Goal: Transaction & Acquisition: Purchase product/service

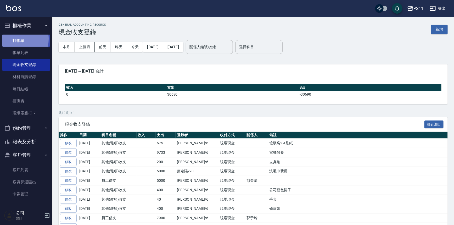
click at [13, 39] on link "打帳單" at bounding box center [26, 41] width 48 height 12
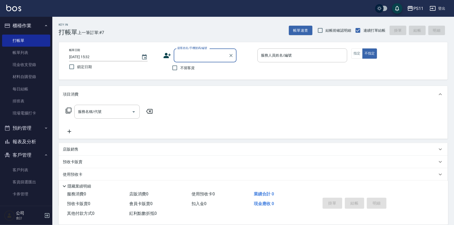
click at [196, 55] on input "顧客姓名/手機號碼/編號" at bounding box center [201, 55] width 50 height 9
click at [205, 66] on li "[PERSON_NAME]/0926569419/0170" at bounding box center [205, 68] width 63 height 9
type input "[PERSON_NAME]/0926569419/0170"
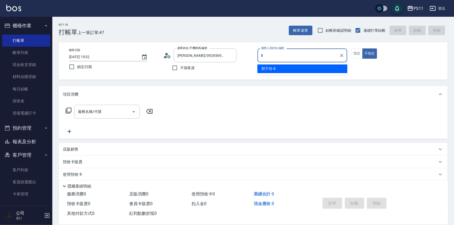
type input "郭于玲-8"
type button "false"
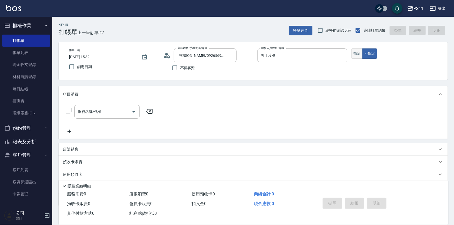
click at [359, 51] on button "指定" at bounding box center [357, 53] width 11 height 10
click at [65, 108] on icon at bounding box center [68, 110] width 6 height 6
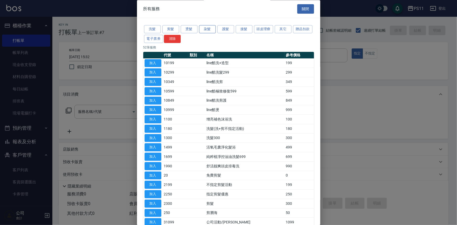
click at [205, 29] on button "染髮" at bounding box center [207, 29] width 17 height 8
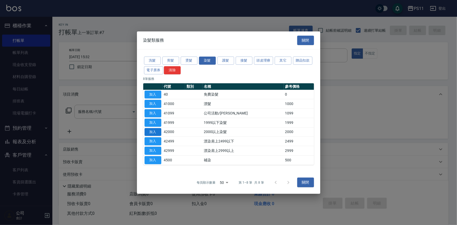
click at [156, 131] on button "加入" at bounding box center [153, 132] width 17 height 8
type input "2000以上染髮(42000)"
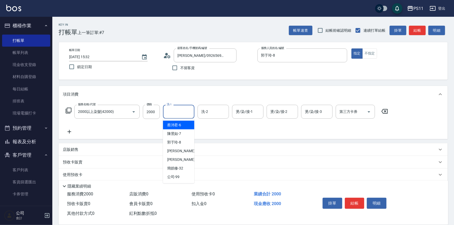
click at [177, 115] on input "洗-1" at bounding box center [178, 111] width 27 height 9
type input "[PERSON_NAME]-31"
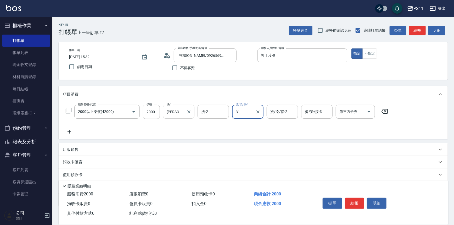
type input "[PERSON_NAME]-31"
click at [72, 131] on icon at bounding box center [69, 132] width 13 height 6
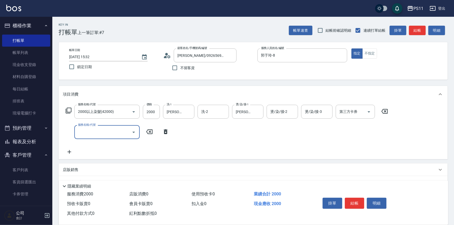
click at [118, 132] on input "服務名稱/代號" at bounding box center [103, 132] width 53 height 9
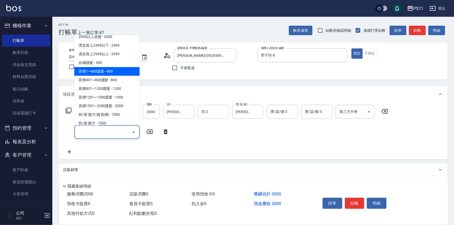
scroll to position [333, 0]
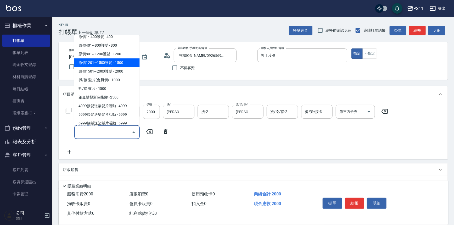
click at [126, 64] on span "原價1201~1500護髮 - 1500" at bounding box center [106, 62] width 65 height 9
type input "原價1201~1500護髮(51500)"
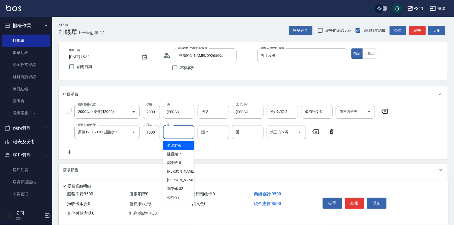
click at [185, 133] on input "護-1" at bounding box center [178, 132] width 27 height 9
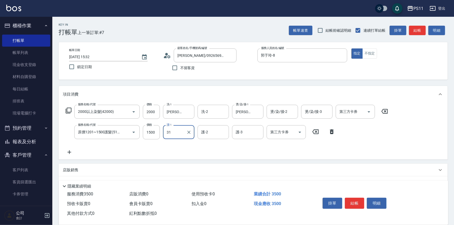
type input "[PERSON_NAME]-31"
click at [135, 112] on icon "Open" at bounding box center [134, 112] width 6 height 6
click at [134, 112] on icon "Open" at bounding box center [134, 111] width 3 height 1
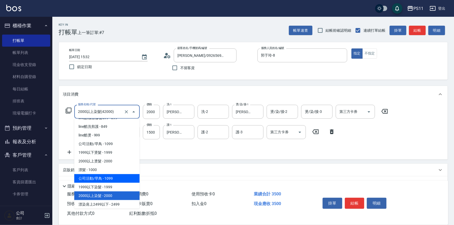
scroll to position [238, 0]
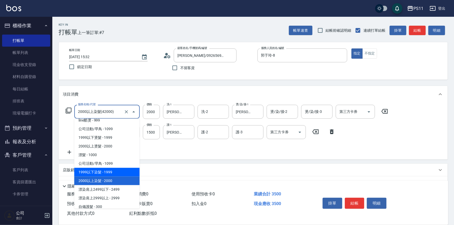
click at [127, 173] on span "1999以下染髮 - 1999" at bounding box center [106, 172] width 65 height 9
type input "1999以下染髮(41999)"
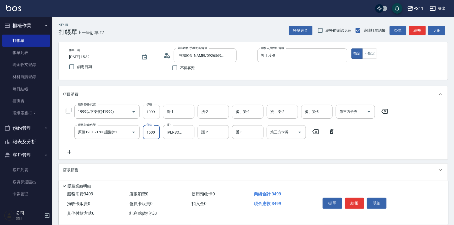
click at [152, 113] on input "1999" at bounding box center [151, 112] width 17 height 14
click at [158, 106] on input "1999" at bounding box center [151, 112] width 17 height 14
type input "2000"
type input "[PERSON_NAME]-31"
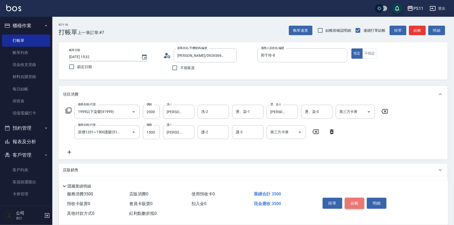
click at [352, 200] on button "結帳" at bounding box center [355, 203] width 20 height 11
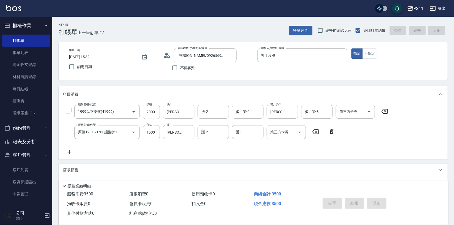
type input "[DATE] 15:33"
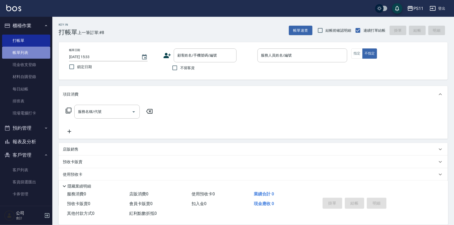
click at [31, 54] on link "帳單列表" at bounding box center [26, 53] width 48 height 12
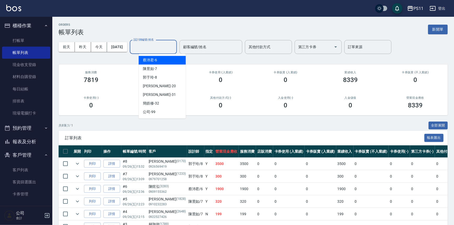
drag, startPoint x: 160, startPoint y: 47, endPoint x: 163, endPoint y: 62, distance: 14.7
click at [160, 47] on input "設計師編號/姓名" at bounding box center [153, 46] width 42 height 9
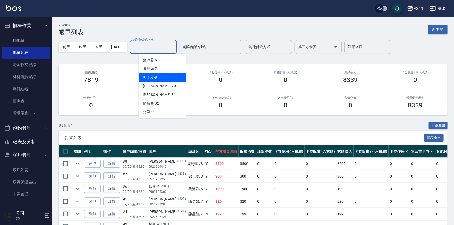
click at [163, 77] on div "郭于玲 -8" at bounding box center [162, 77] width 47 height 9
type input "郭于玲-8"
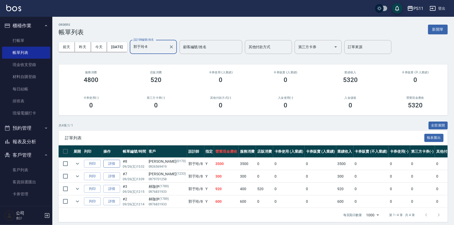
click at [117, 164] on link "詳情" at bounding box center [111, 164] width 17 height 8
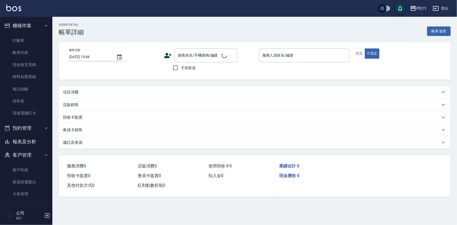
type input "[DATE] 15:32"
type input "郭于玲-8"
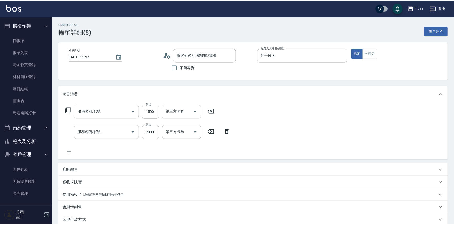
type input "[PERSON_NAME]/0926569419/0170"
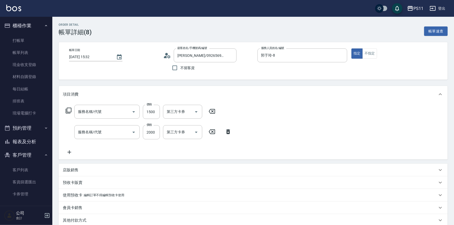
type input "原價1201~1500護髮(51500)"
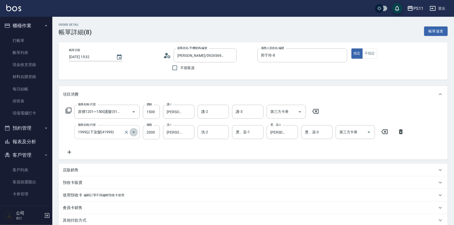
click at [135, 131] on icon "Open" at bounding box center [134, 132] width 6 height 6
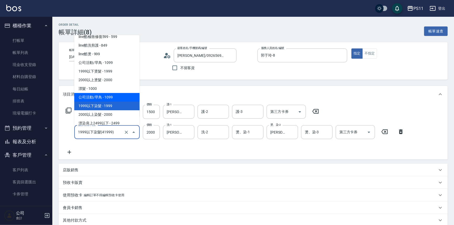
scroll to position [229, 0]
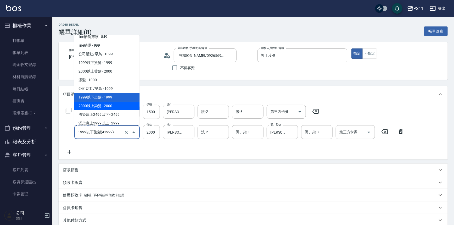
click at [125, 102] on span "2000以上染髮 - 2000" at bounding box center [106, 106] width 65 height 9
type input "2000以上染髮(42000)"
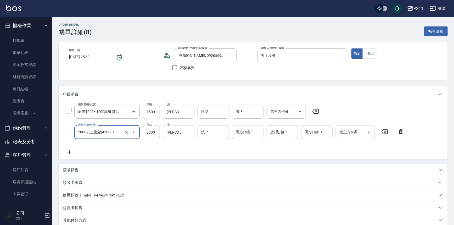
click at [250, 129] on input "燙/染/接-1" at bounding box center [248, 132] width 27 height 9
type input "[PERSON_NAME]-31"
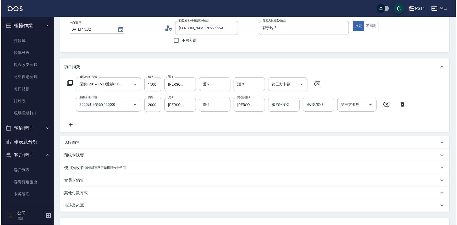
scroll to position [70, 0]
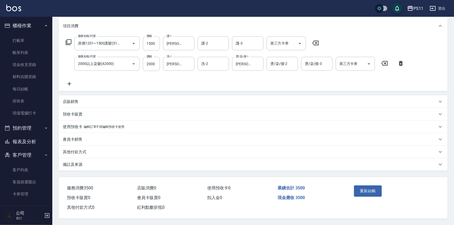
drag, startPoint x: 440, startPoint y: 125, endPoint x: 405, endPoint y: 229, distance: 109.8
click at [365, 185] on button "重新結帳" at bounding box center [368, 190] width 28 height 11
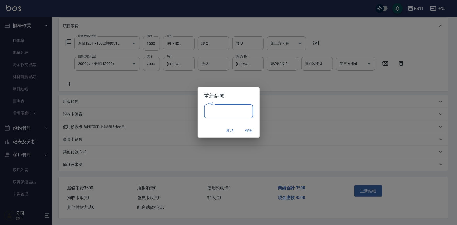
click at [217, 107] on input "密碼" at bounding box center [228, 111] width 49 height 14
drag, startPoint x: 213, startPoint y: 111, endPoint x: 184, endPoint y: 112, distance: 29.6
click at [184, 112] on div "重新結帳 密碼 ******** 密碼 取消 確認" at bounding box center [228, 112] width 457 height 225
type input "****"
click at [249, 130] on button "確認" at bounding box center [249, 131] width 17 height 10
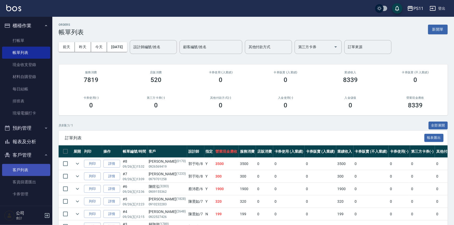
click at [17, 164] on link "客戶列表" at bounding box center [26, 170] width 48 height 12
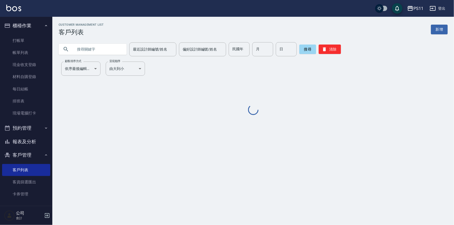
click at [92, 46] on input "text" at bounding box center [97, 49] width 49 height 14
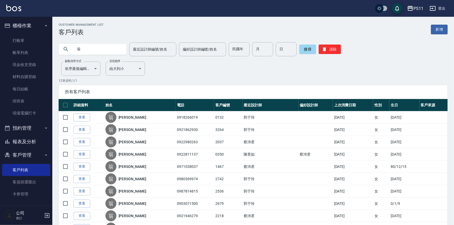
type input "翁"
drag, startPoint x: 96, startPoint y: 44, endPoint x: 0, endPoint y: 58, distance: 97.2
click at [0, 58] on div "PS11 登出 櫃檯作業 打帳單 帳單列表 現金收支登錄 材料自購登錄 每日結帳 排班表 現場電腦打卡 預約管理 預約管理 單日預約紀錄 單週預約紀錄 報表及…" at bounding box center [227, 142] width 454 height 284
type input "0935502"
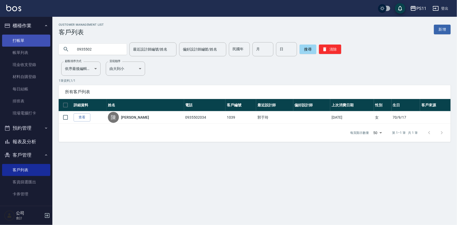
click at [34, 38] on link "打帳單" at bounding box center [26, 41] width 48 height 12
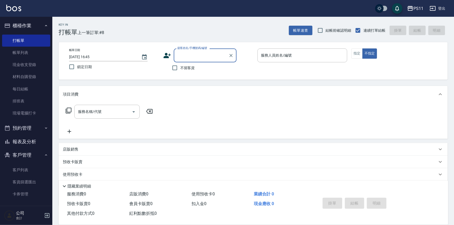
click at [212, 53] on input "顧客姓名/手機號碼/編號" at bounding box center [201, 55] width 50 height 9
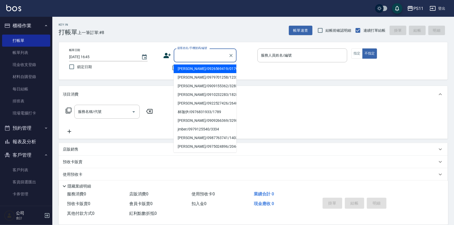
click at [38, 140] on button "報表及分析" at bounding box center [26, 142] width 48 height 14
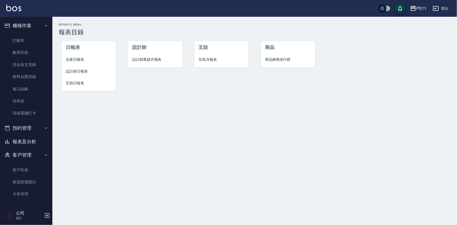
click at [86, 69] on span "設計師日報表" at bounding box center [89, 71] width 46 height 5
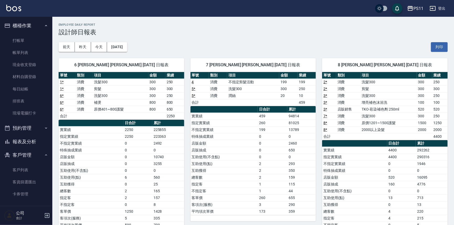
click at [282, 160] on td "2" at bounding box center [273, 163] width 30 height 7
click at [26, 45] on link "打帳單" at bounding box center [26, 41] width 48 height 12
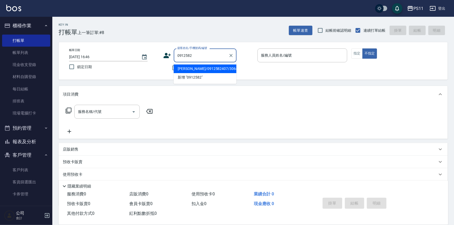
click at [201, 67] on li "[PERSON_NAME]/0912582407/3064" at bounding box center [205, 68] width 63 height 9
type input "[PERSON_NAME]/0912582407/3064"
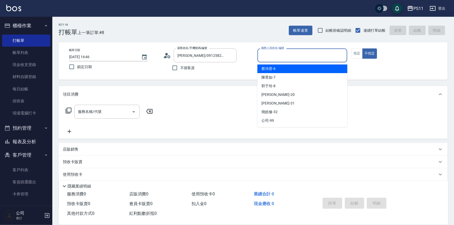
click at [321, 54] on input "服務人員姓名/編號" at bounding box center [302, 55] width 85 height 9
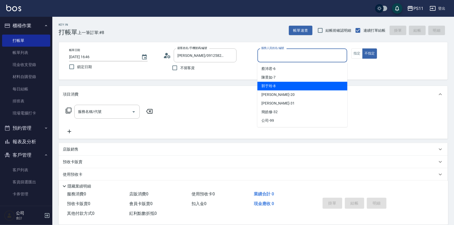
drag, startPoint x: 315, startPoint y: 84, endPoint x: 372, endPoint y: 60, distance: 62.0
click at [316, 84] on div "郭于玲 -8" at bounding box center [303, 86] width 90 height 9
type input "郭于玲-8"
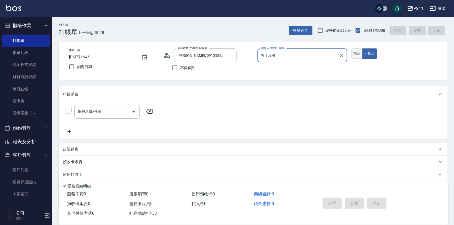
click at [360, 50] on button "指定" at bounding box center [357, 53] width 11 height 10
click at [68, 108] on icon at bounding box center [69, 111] width 6 height 6
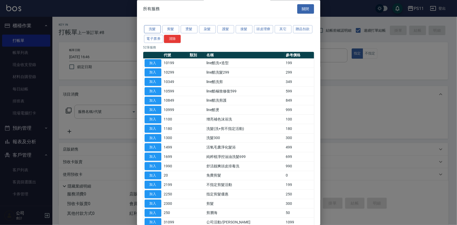
click at [153, 30] on button "洗髮" at bounding box center [152, 29] width 17 height 8
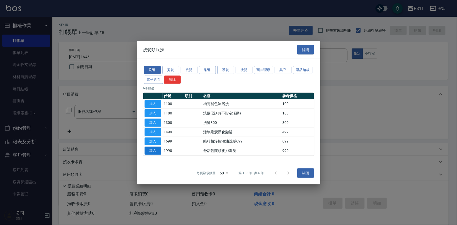
click at [156, 150] on button "加入" at bounding box center [153, 151] width 17 height 8
type input "舒活靓爽頭皮排毒洗(1990)"
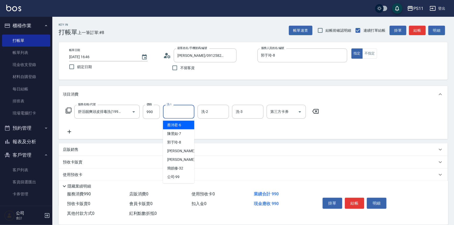
click at [175, 115] on input "洗-1" at bounding box center [178, 111] width 27 height 9
type input "[PERSON_NAME]-31"
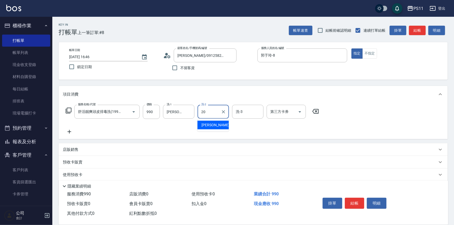
type input "[PERSON_NAME]-20"
click at [69, 133] on icon at bounding box center [70, 132] width 4 height 4
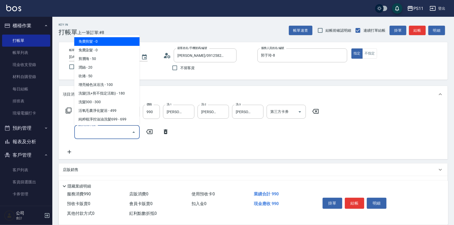
click at [108, 131] on input "服務名稱/代號" at bounding box center [103, 132] width 53 height 9
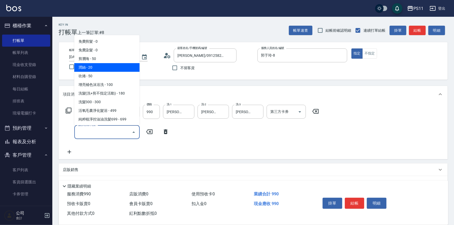
click at [103, 68] on span "潤絲 - 20" at bounding box center [106, 67] width 65 height 9
type input "潤絲(820)"
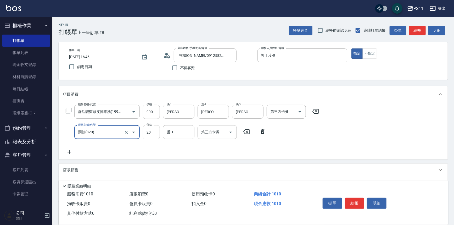
click at [147, 135] on input "20" at bounding box center [151, 132] width 17 height 14
type input "100"
type input "[PERSON_NAME]-20"
click at [357, 205] on button "結帳" at bounding box center [355, 203] width 20 height 11
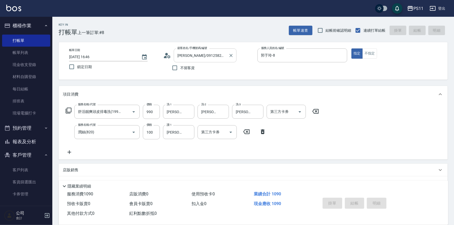
type input "[DATE] 16:47"
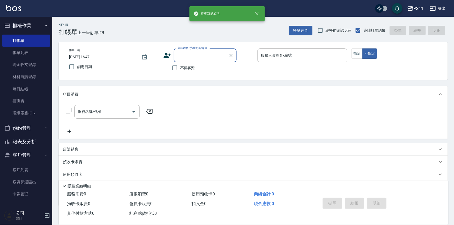
click at [199, 54] on input "顧客姓名/手機號碼/編號" at bounding box center [201, 55] width 50 height 9
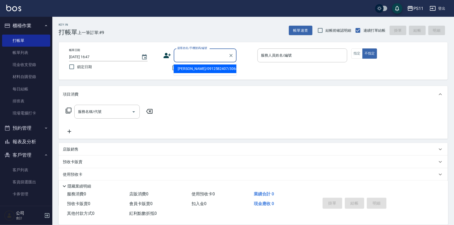
click at [202, 70] on li "[PERSON_NAME]/0912582407/3064" at bounding box center [205, 68] width 63 height 9
type input "[PERSON_NAME]/0912582407/3064"
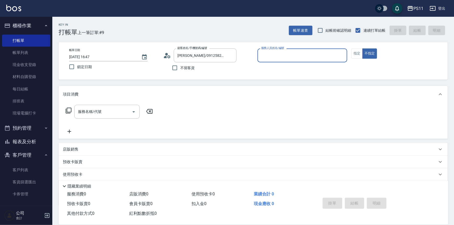
click at [302, 54] on input "服務人員姓名/編號" at bounding box center [302, 55] width 85 height 9
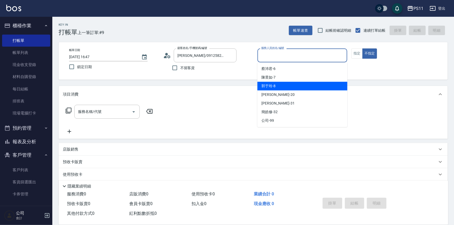
click at [299, 84] on div "郭于玲 -8" at bounding box center [303, 86] width 90 height 9
type input "郭于玲-8"
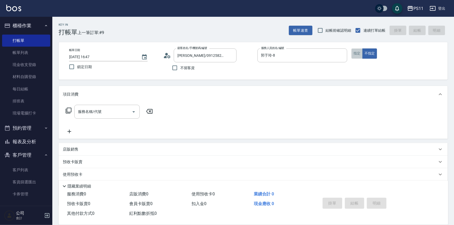
click at [359, 51] on button "指定" at bounding box center [357, 53] width 11 height 10
click at [67, 108] on icon at bounding box center [69, 111] width 6 height 6
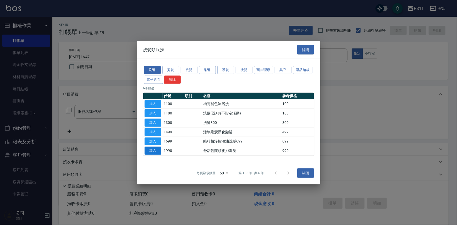
click at [154, 149] on button "加入" at bounding box center [153, 151] width 17 height 8
type input "舒活靓爽頭皮排毒洗(1990)"
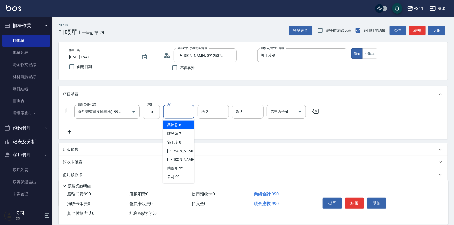
click at [186, 111] on input "洗-1" at bounding box center [178, 111] width 27 height 9
type input "[PERSON_NAME]-20"
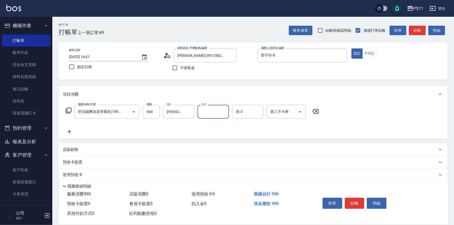
click at [73, 132] on icon at bounding box center [69, 132] width 13 height 6
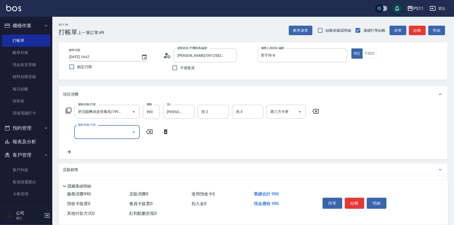
click at [118, 131] on input "服務名稱/代號" at bounding box center [103, 132] width 53 height 9
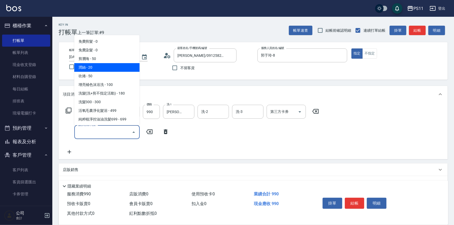
click at [106, 70] on span "潤絲 - 20" at bounding box center [106, 67] width 65 height 9
type input "潤絲(820)"
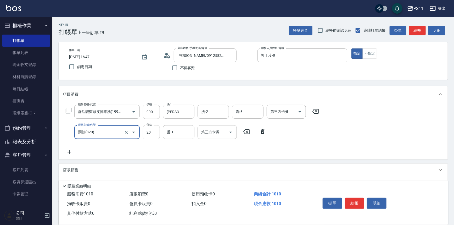
click at [153, 137] on input "20" at bounding box center [151, 132] width 17 height 14
type input "100"
type input "[PERSON_NAME]-20"
click at [69, 154] on icon at bounding box center [69, 152] width 13 height 6
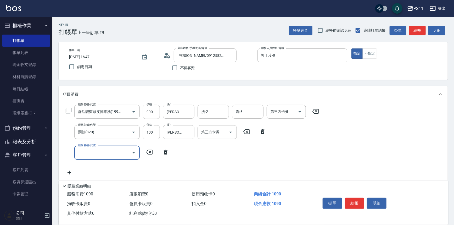
click at [98, 150] on input "服務名稱/代號" at bounding box center [103, 152] width 53 height 9
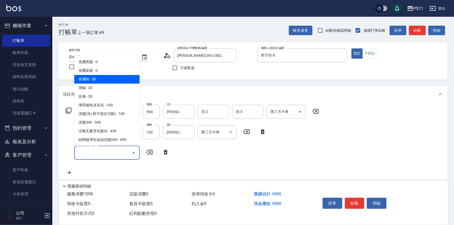
click at [109, 77] on span "剪瀏海 - 50" at bounding box center [106, 79] width 65 height 9
type input "剪瀏海(250)"
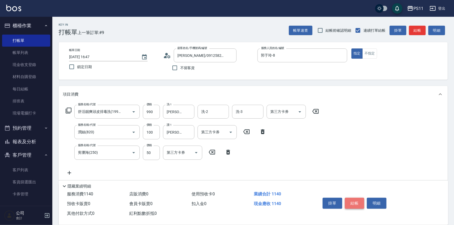
click at [351, 198] on button "結帳" at bounding box center [355, 203] width 20 height 11
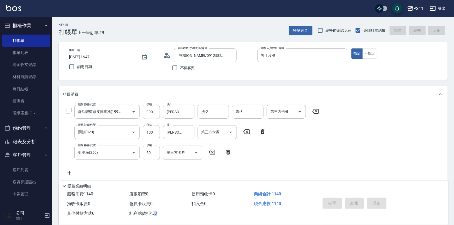
drag, startPoint x: 351, startPoint y: 198, endPoint x: 360, endPoint y: 203, distance: 10.3
click at [354, 197] on div "掛單 結帳 明細" at bounding box center [355, 204] width 68 height 16
type input "[DATE] 16:48"
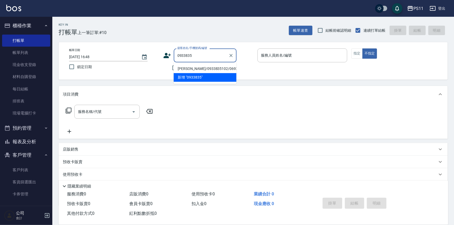
click at [216, 69] on li "[PERSON_NAME]/0933835102/0692" at bounding box center [205, 68] width 63 height 9
type input "[PERSON_NAME]/0933835102/0692"
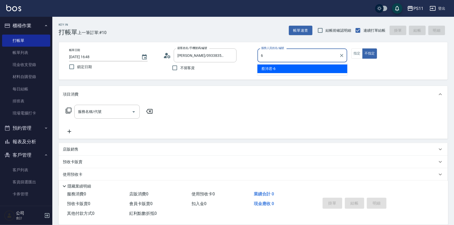
type input "[PERSON_NAME]6"
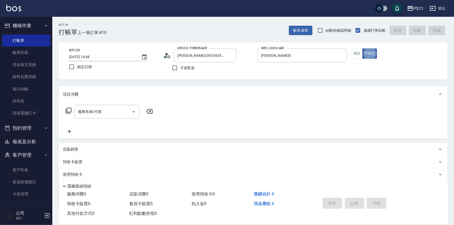
type button "false"
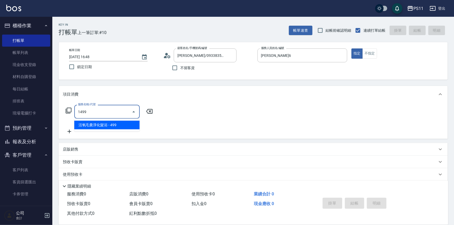
type input "活氧毛囊淨化髮浴(1499)"
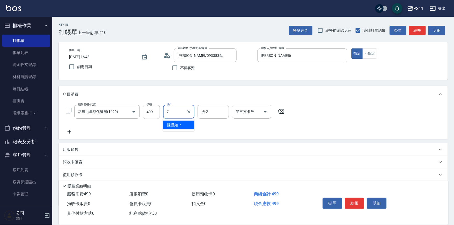
type input "陳昱如-7"
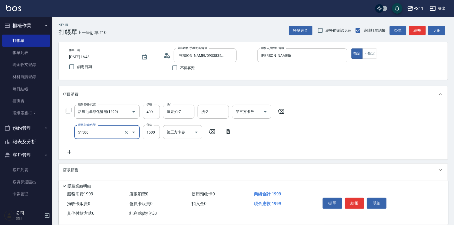
type input "原價1201~1500護髮(51500)"
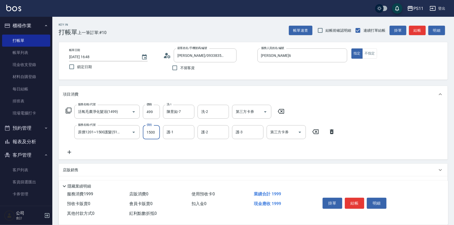
click at [157, 135] on input "1500" at bounding box center [151, 132] width 17 height 14
type input "750"
type input "[PERSON_NAME]-31"
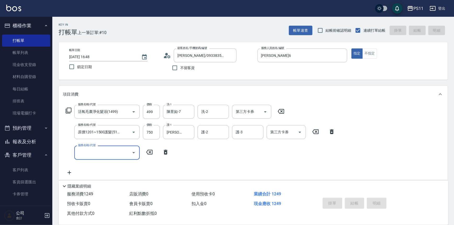
type input "[DATE] 16:58"
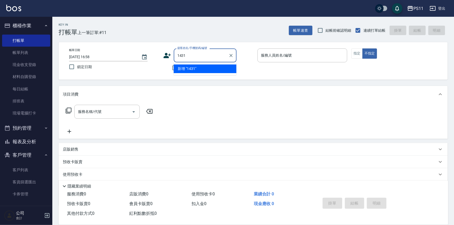
type input "1431"
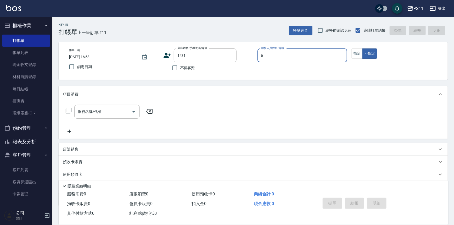
type input "[PERSON_NAME]6"
type input "孫?/0922627568/1431"
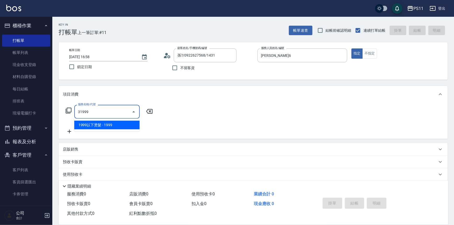
type input "1999以下燙髮(31999)"
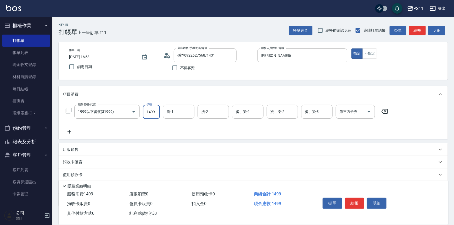
type input "1499"
type input "陳昱如-7"
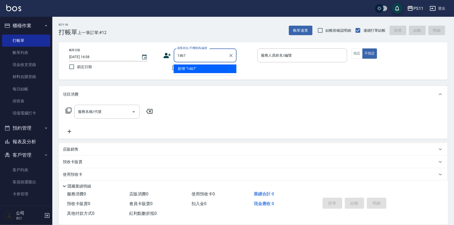
type input "1467"
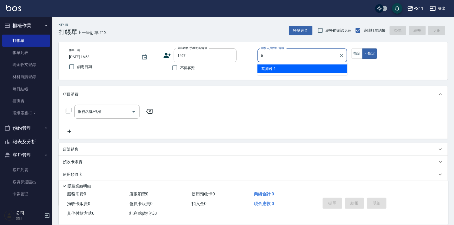
type input "[PERSON_NAME]6"
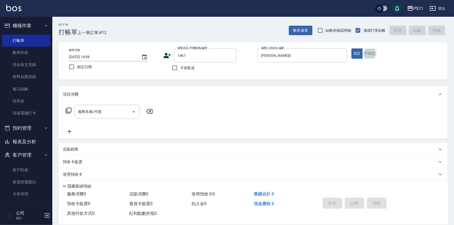
type input "[PERSON_NAME]/0971038037/1467"
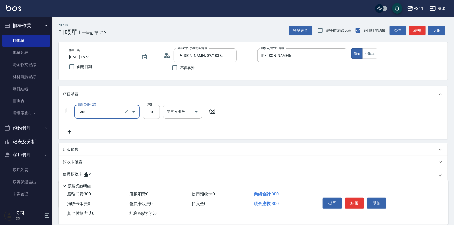
type input "洗髮300(1300)"
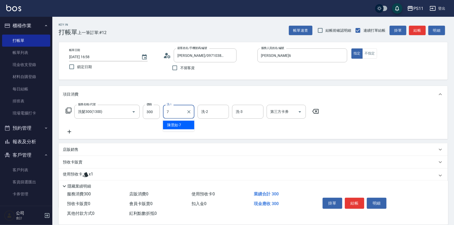
type input "陳昱如-7"
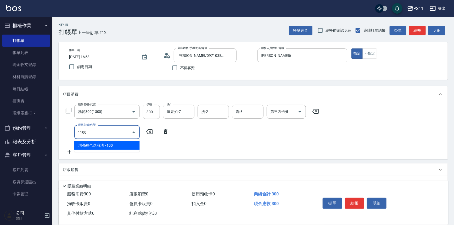
type input "增亮補色沫浴洗(1100)"
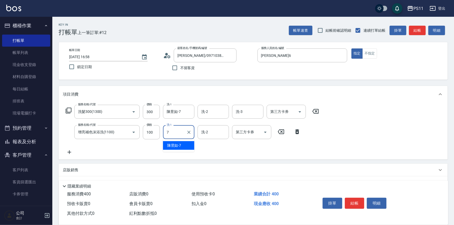
type input "陳昱如-7"
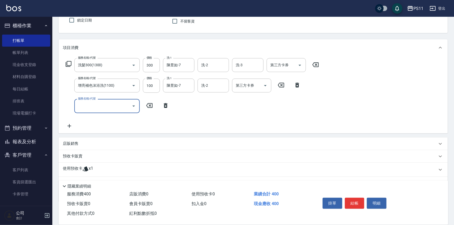
scroll to position [72, 0]
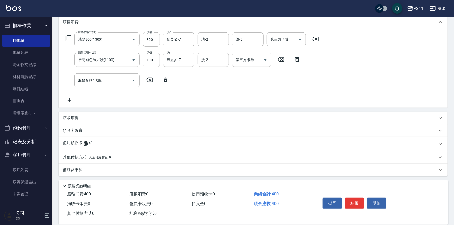
click at [63, 142] on p "使用預收卡" at bounding box center [73, 144] width 20 height 8
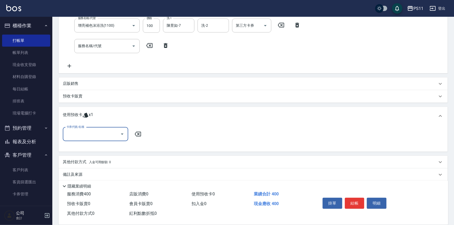
scroll to position [107, 0]
drag, startPoint x: 84, startPoint y: 130, endPoint x: 83, endPoint y: 142, distance: 11.3
click at [84, 131] on input "卡券代號/名稱" at bounding box center [91, 133] width 53 height 9
click at [86, 146] on div "結構式包套3次4500 剩餘1張" at bounding box center [95, 146] width 65 height 9
type input "結構式包套3次4500"
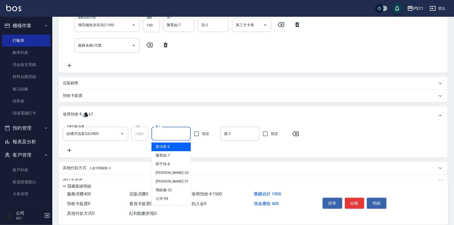
click at [158, 130] on input "護-1" at bounding box center [171, 133] width 35 height 9
click at [168, 157] on span "陳昱如 -7" at bounding box center [163, 155] width 14 height 5
type input "陳昱如-7"
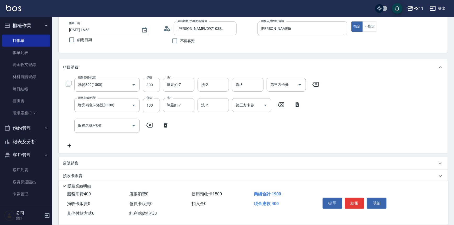
scroll to position [12, 0]
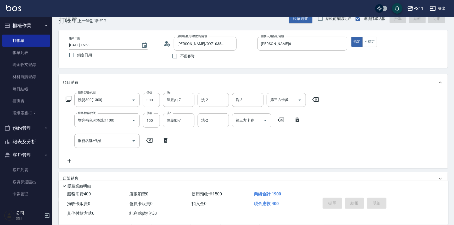
type input "[DATE] 16:59"
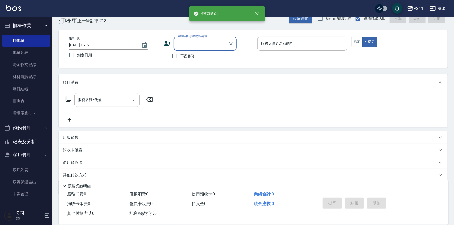
click at [24, 136] on button "報表及分析" at bounding box center [26, 142] width 48 height 14
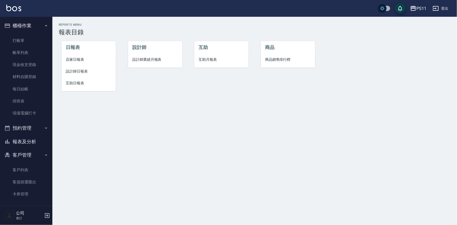
click at [78, 70] on span "設計師日報表" at bounding box center [89, 71] width 46 height 5
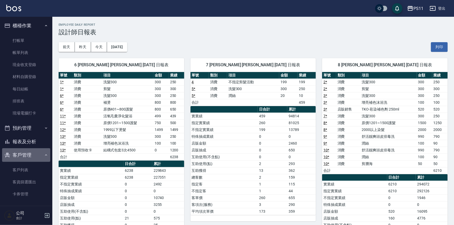
drag, startPoint x: 36, startPoint y: 150, endPoint x: 45, endPoint y: 148, distance: 9.1
click at [36, 150] on button "客戶管理" at bounding box center [26, 155] width 48 height 14
click at [27, 156] on button "客戶管理" at bounding box center [26, 155] width 48 height 14
click at [29, 145] on button "報表及分析" at bounding box center [26, 142] width 48 height 14
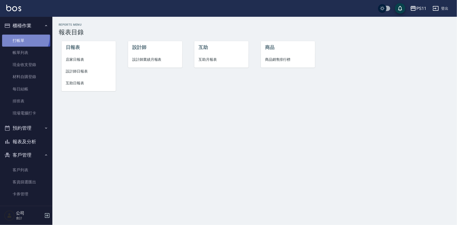
click at [23, 37] on link "打帳單" at bounding box center [26, 41] width 48 height 12
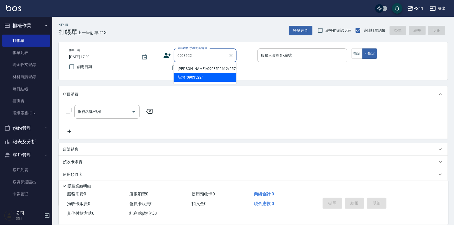
click at [228, 66] on li "[PERSON_NAME]/0903522612/2574" at bounding box center [205, 68] width 63 height 9
type input "[PERSON_NAME]/0903522612/2574"
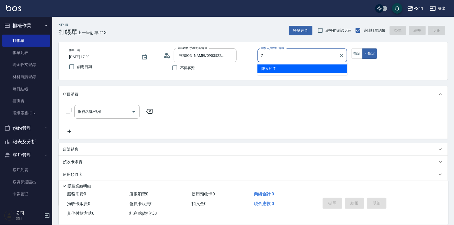
type input "陳昱如-7"
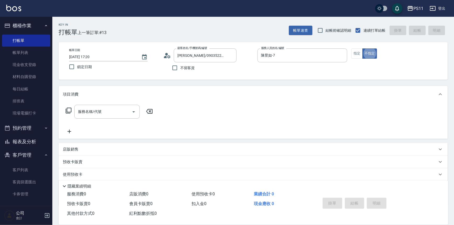
type button "false"
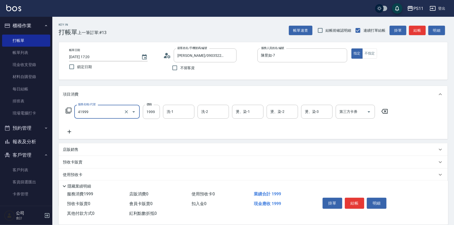
type input "1999以下染髮(41999)"
drag, startPoint x: 158, startPoint y: 112, endPoint x: 156, endPoint y: 107, distance: 5.3
click at [158, 112] on input "1999" at bounding box center [151, 112] width 17 height 14
type input "1500"
type input "陳昱如-7"
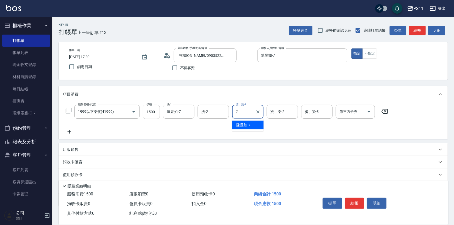
type input "陳昱如-7"
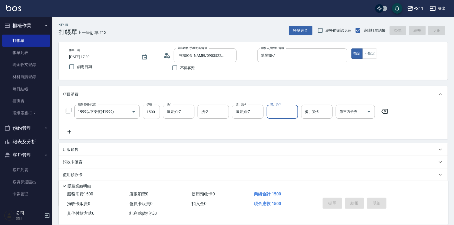
type input "[DATE] 17:22"
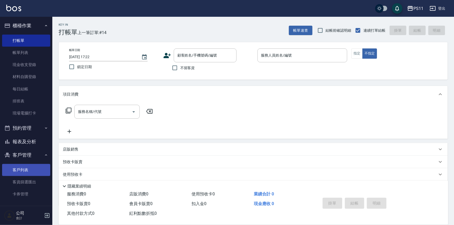
click at [29, 168] on link "客戶列表" at bounding box center [26, 170] width 48 height 12
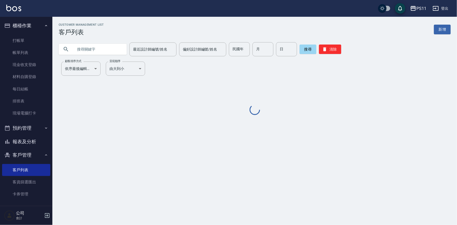
click at [117, 50] on input "text" at bounding box center [97, 49] width 49 height 14
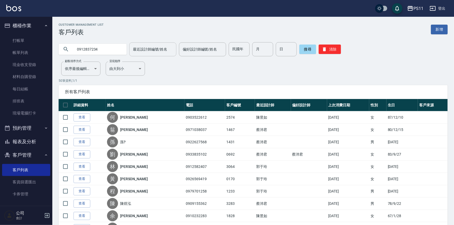
type input "0912837234"
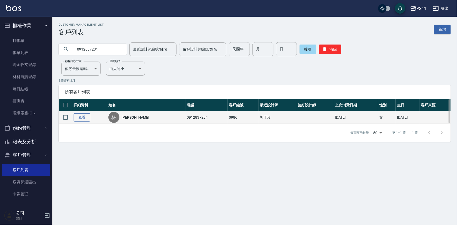
click at [84, 118] on link "查看" at bounding box center [82, 117] width 17 height 8
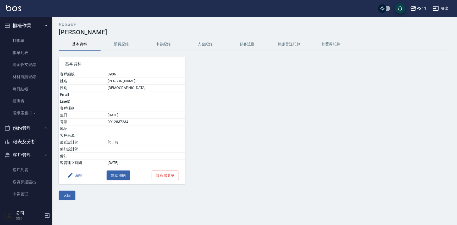
click at [117, 50] on button "消費記錄" at bounding box center [122, 44] width 42 height 13
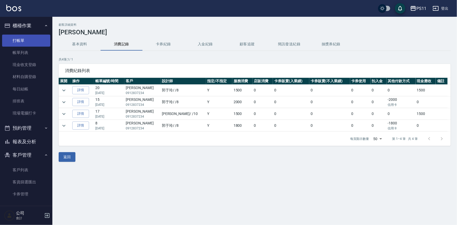
click at [30, 41] on link "打帳單" at bounding box center [26, 41] width 48 height 12
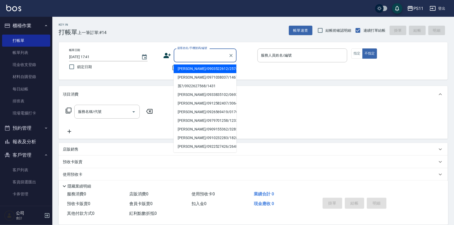
click at [187, 57] on input "顧客姓名/手機號碼/編號" at bounding box center [201, 55] width 50 height 9
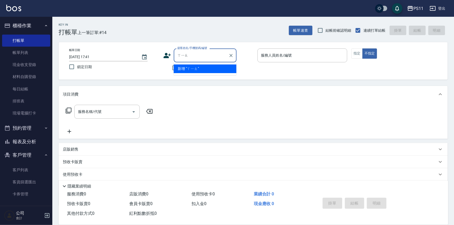
type input "小"
click at [225, 66] on li "[PERSON_NAME]/0972858530/2723" at bounding box center [205, 68] width 63 height 9
type input "[PERSON_NAME]/0972858530/2723"
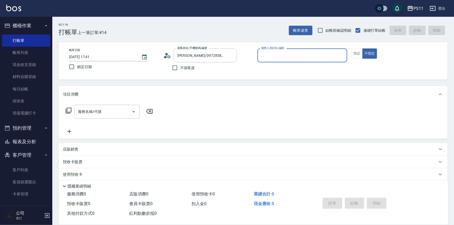
click at [287, 52] on input "服務人員姓名/編號" at bounding box center [302, 55] width 85 height 9
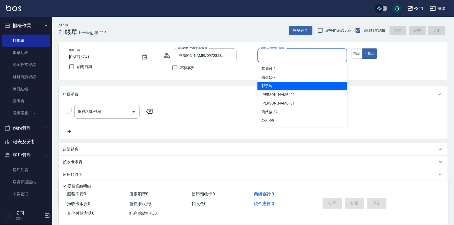
click at [286, 85] on div "郭于玲 -8" at bounding box center [303, 86] width 90 height 9
type input "郭于玲-8"
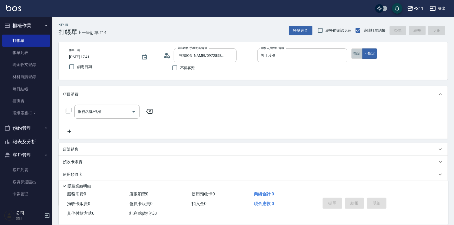
click at [357, 52] on button "指定" at bounding box center [357, 53] width 11 height 10
click at [69, 111] on icon at bounding box center [68, 110] width 6 height 6
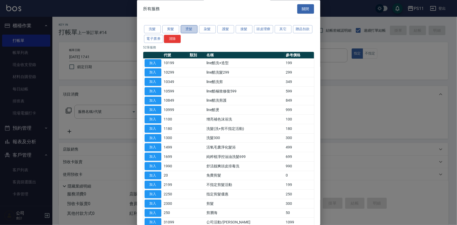
click at [191, 27] on button "燙髮" at bounding box center [189, 29] width 17 height 8
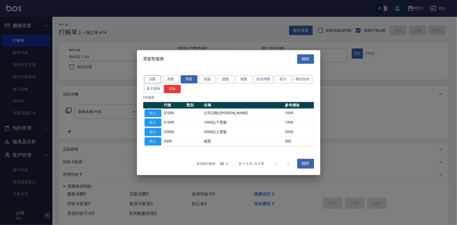
click at [150, 76] on button "洗髮" at bounding box center [152, 79] width 17 height 8
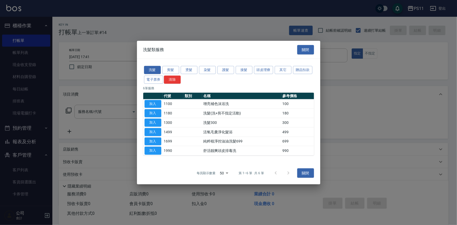
click at [150, 123] on button "加入" at bounding box center [153, 123] width 17 height 8
type input "洗髮300(1300)"
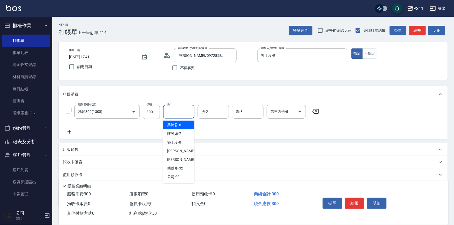
click at [173, 110] on input "洗-1" at bounding box center [178, 111] width 27 height 9
type input "[PERSON_NAME]-31"
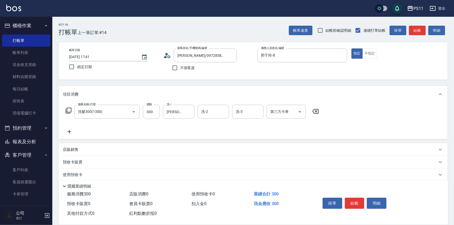
click at [72, 130] on icon at bounding box center [69, 132] width 13 height 6
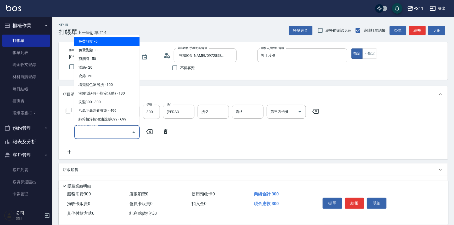
click at [125, 132] on input "服務名稱/代號" at bounding box center [103, 132] width 53 height 9
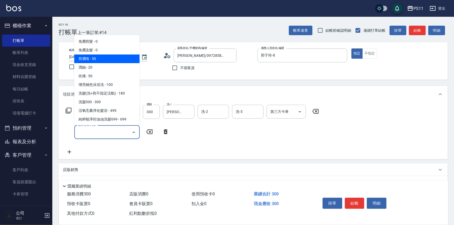
click at [112, 59] on span "剪瀏海 - 50" at bounding box center [106, 58] width 65 height 9
type input "剪瀏海(250)"
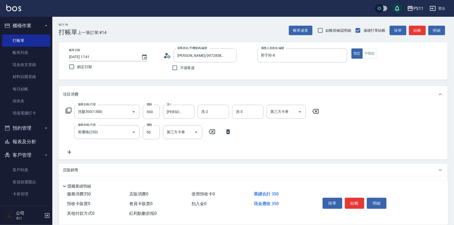
click at [67, 152] on icon at bounding box center [69, 152] width 13 height 6
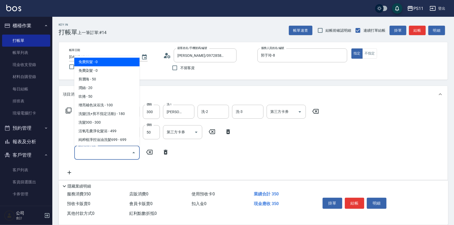
click at [106, 153] on input "服務名稱/代號" at bounding box center [103, 152] width 53 height 9
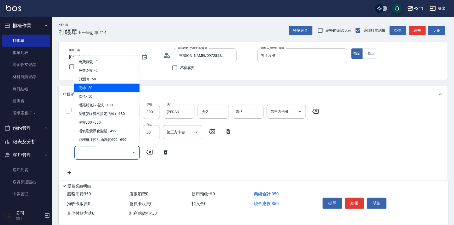
click at [105, 87] on span "潤絲 - 20" at bounding box center [106, 88] width 65 height 9
type input "潤絲(820)"
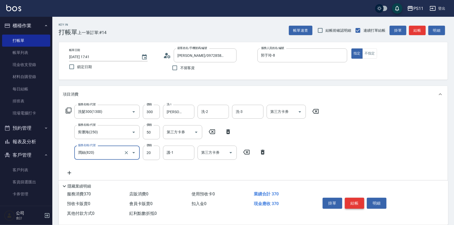
click at [360, 205] on button "結帳" at bounding box center [355, 203] width 20 height 11
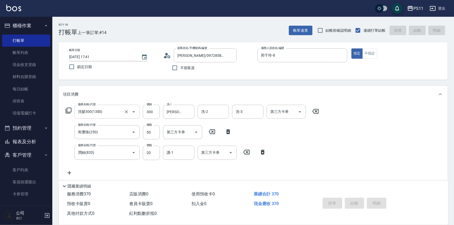
type input "[DATE] 17:42"
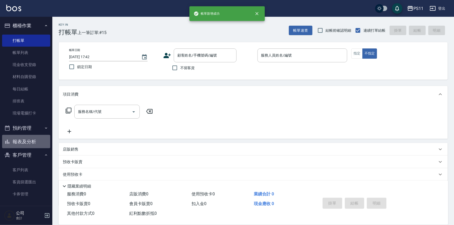
drag, startPoint x: 36, startPoint y: 143, endPoint x: 73, endPoint y: 113, distance: 48.1
click at [36, 143] on button "報表及分析" at bounding box center [26, 142] width 48 height 14
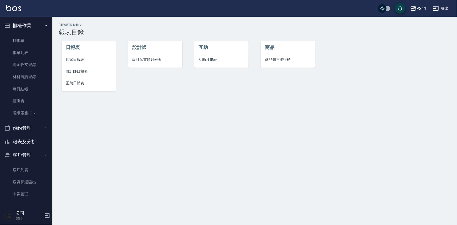
click at [79, 67] on li "設計師日報表" at bounding box center [89, 71] width 54 height 12
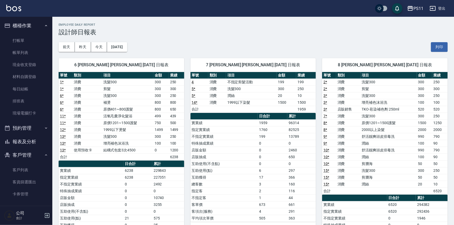
click at [302, 112] on td "1959" at bounding box center [306, 109] width 20 height 7
click at [17, 147] on button "報表及分析" at bounding box center [26, 142] width 48 height 14
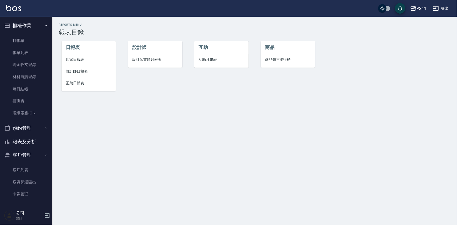
click at [76, 80] on span "互助日報表" at bounding box center [89, 82] width 46 height 5
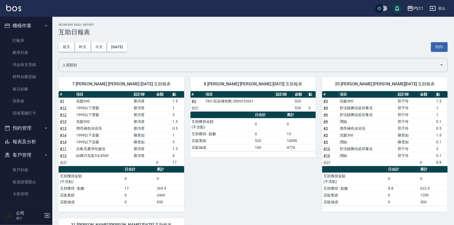
click at [27, 142] on button "報表及分析" at bounding box center [26, 142] width 48 height 14
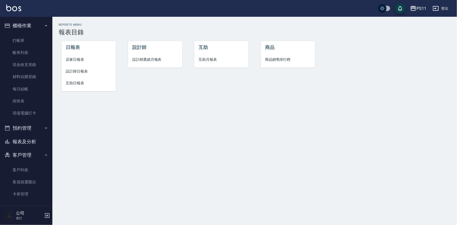
click at [74, 68] on li "設計師日報表" at bounding box center [89, 71] width 54 height 12
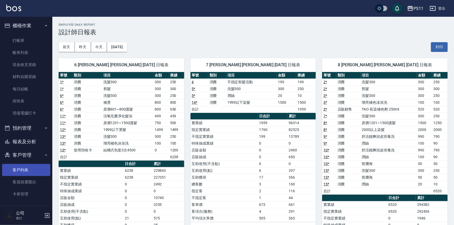
click at [27, 170] on link "客戶列表" at bounding box center [26, 170] width 48 height 12
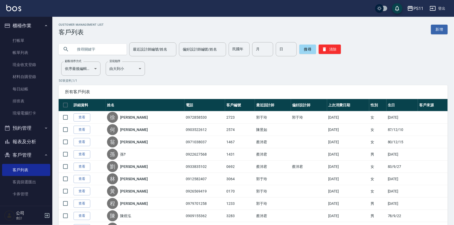
click at [102, 52] on input "text" at bounding box center [97, 49] width 49 height 14
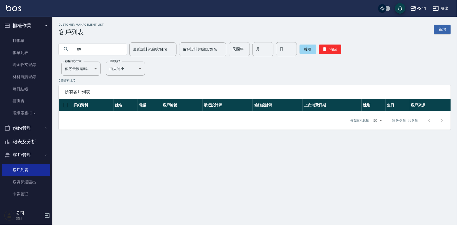
type input "0"
type input "[PERSON_NAME]"
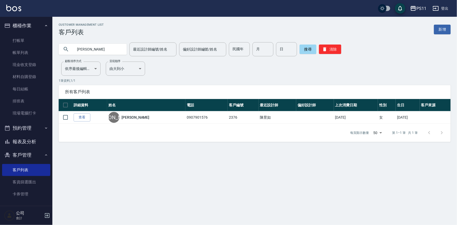
drag, startPoint x: 84, startPoint y: 118, endPoint x: 81, endPoint y: 119, distance: 2.7
click at [84, 118] on link "查看" at bounding box center [82, 117] width 17 height 8
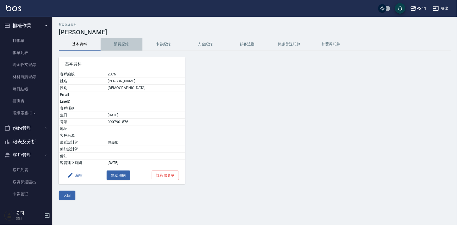
click at [120, 48] on button "消費記錄" at bounding box center [122, 44] width 42 height 13
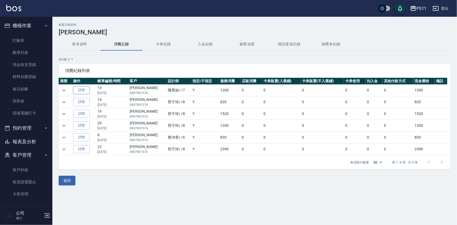
click at [87, 92] on link "詳情" at bounding box center [81, 90] width 17 height 8
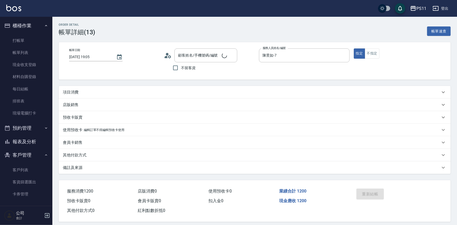
type input "[DATE] 19:05"
type input "陳昱如-7"
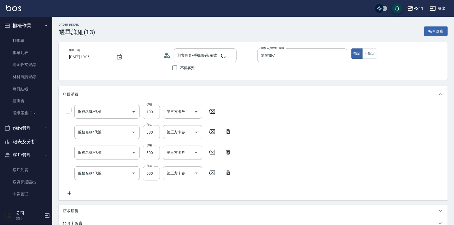
type input "[PERSON_NAME]/0907901576/2376"
type input "增亮補色沫浴洗(1100)"
type input "剪髮(2300)"
type input "洗髮300(1300)"
type input "補染(4500)"
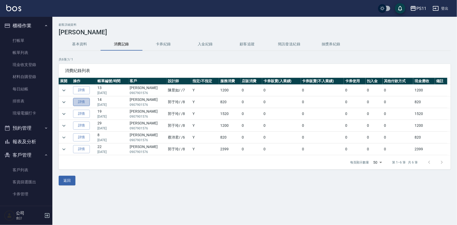
click at [83, 100] on link "詳情" at bounding box center [81, 102] width 17 height 8
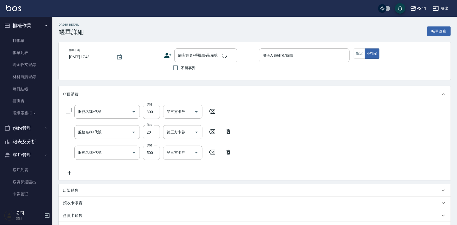
type input "[DATE] 18:55"
type input "郭于玲-8"
type input "洗髮300(1300)"
type input "潤絲(820)"
type input "補染(4500)"
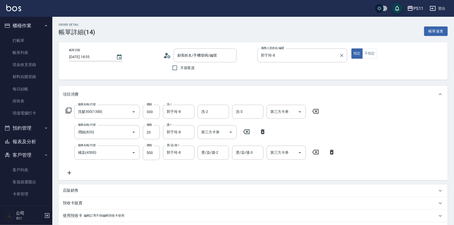
type input "[PERSON_NAME]/0907901576/2376"
click at [19, 41] on link "打帳單" at bounding box center [26, 41] width 48 height 12
